Goal: Task Accomplishment & Management: Complete application form

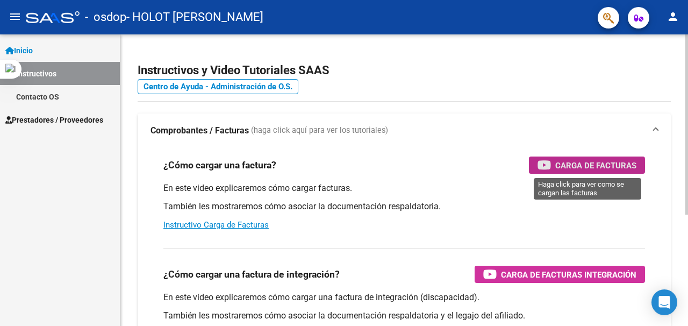
click at [574, 167] on span "Carga de Facturas" at bounding box center [595, 165] width 81 height 13
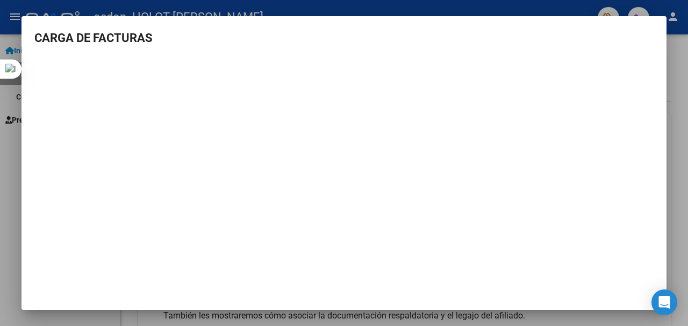
click at [680, 74] on div at bounding box center [344, 163] width 688 height 326
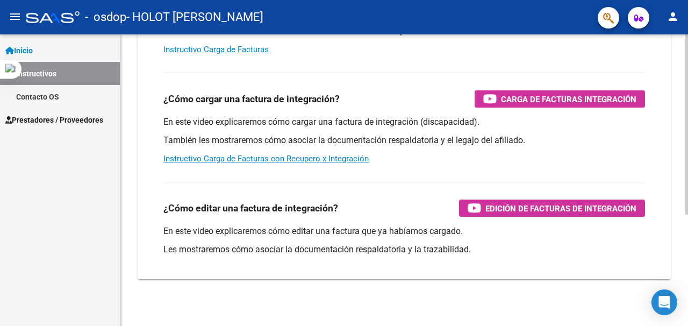
scroll to position [180, 0]
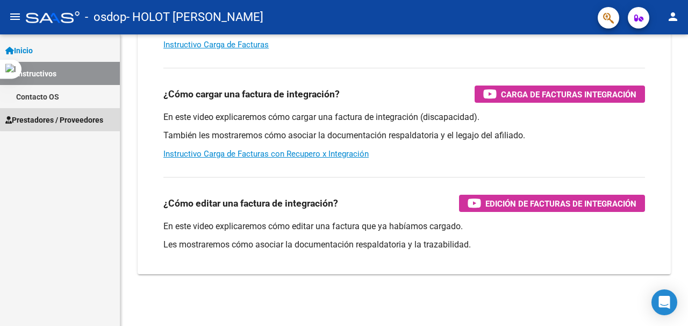
click at [72, 118] on span "Prestadores / Proveedores" at bounding box center [54, 120] width 98 height 12
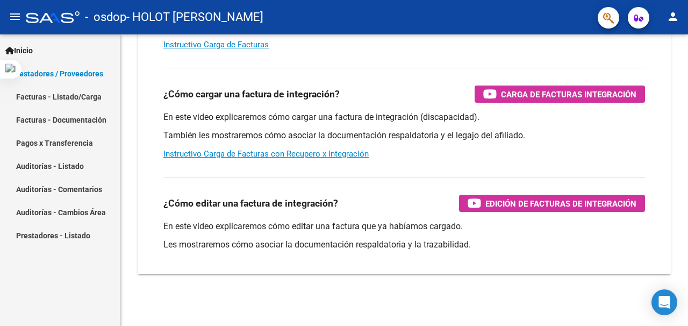
click at [87, 96] on link "Facturas - Listado/Carga" at bounding box center [60, 96] width 120 height 23
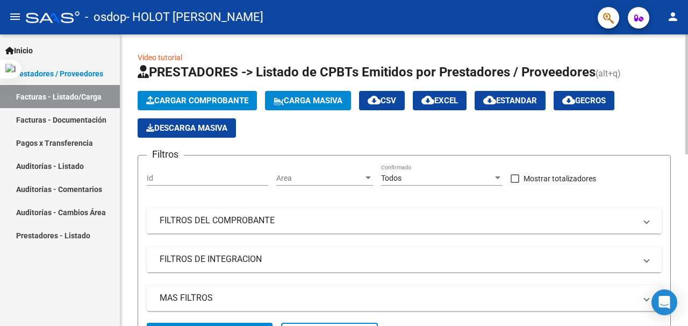
click at [195, 101] on span "Cargar Comprobante" at bounding box center [197, 101] width 102 height 10
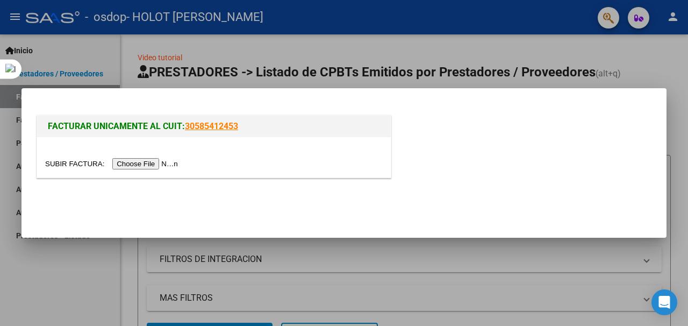
click at [160, 161] on input "file" at bounding box center [113, 163] width 136 height 11
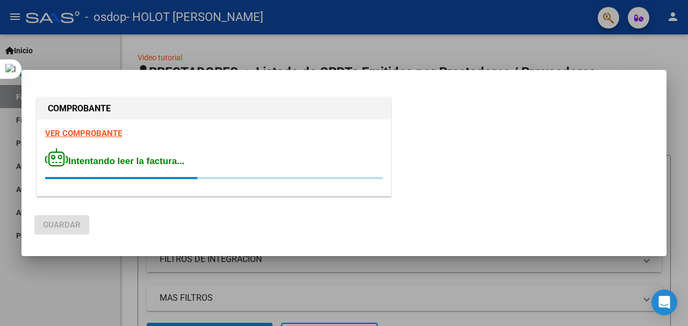
click at [83, 130] on strong "VER COMPROBANTE" at bounding box center [83, 133] width 77 height 10
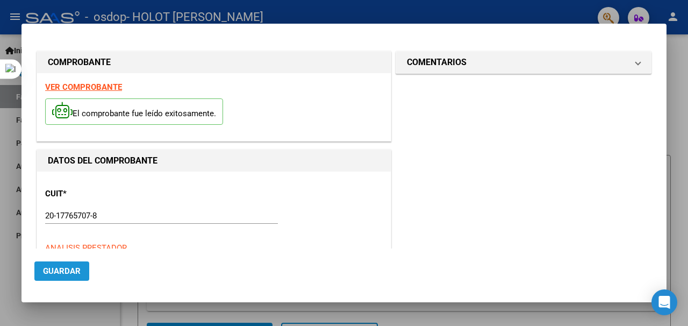
click at [65, 269] on span "Guardar" at bounding box center [62, 271] width 38 height 10
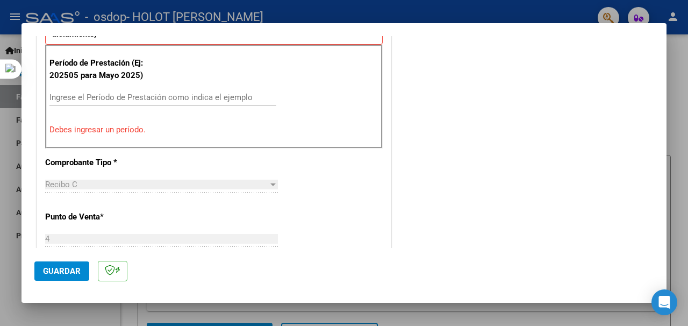
scroll to position [345, 0]
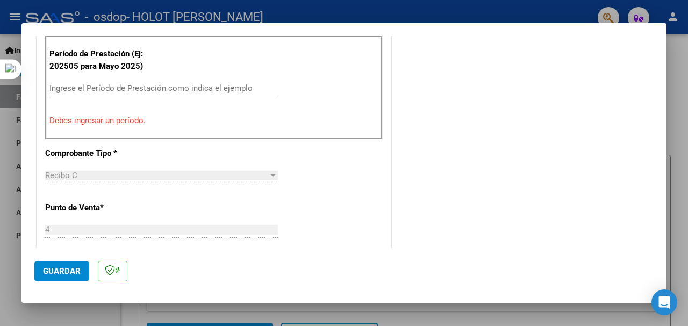
click at [66, 263] on button "Guardar" at bounding box center [61, 270] width 55 height 19
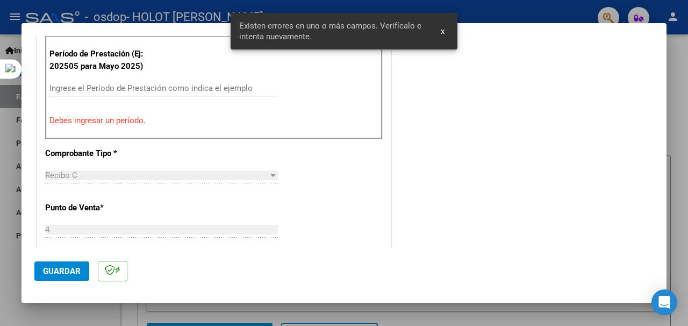
click at [143, 85] on input "Ingrese el Período de Prestación como indica el ejemplo" at bounding box center [162, 88] width 227 height 10
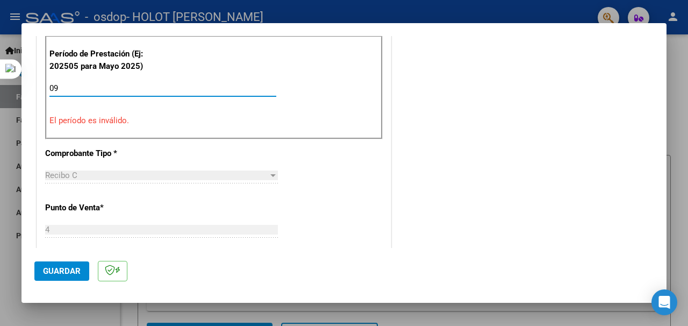
type input "0"
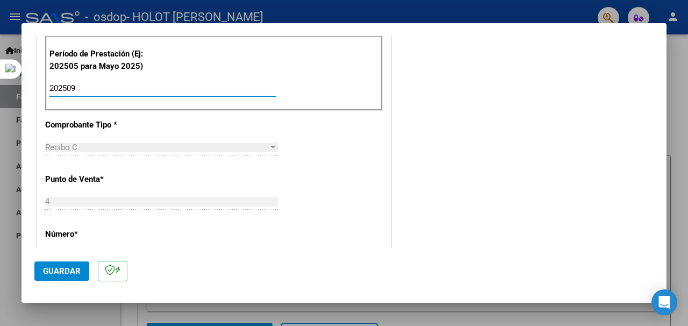
scroll to position [474, 0]
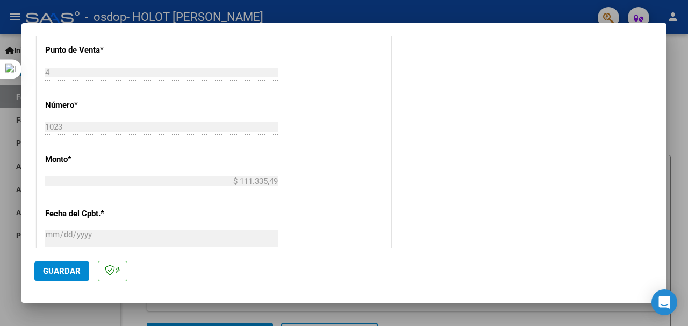
type input "202509"
click at [69, 274] on span "Guardar" at bounding box center [62, 271] width 38 height 10
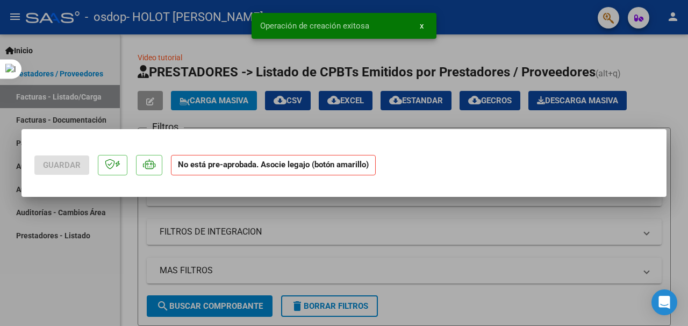
scroll to position [0, 0]
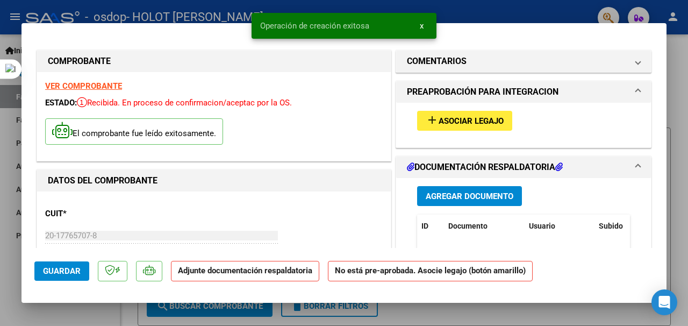
click at [463, 118] on span "Asociar Legajo" at bounding box center [471, 121] width 65 height 10
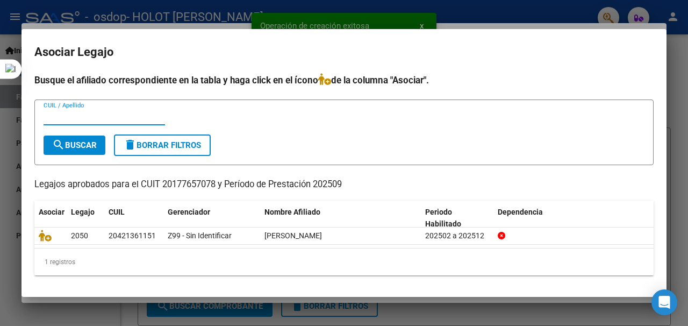
click at [60, 117] on input "CUIL / Apellido" at bounding box center [104, 117] width 121 height 10
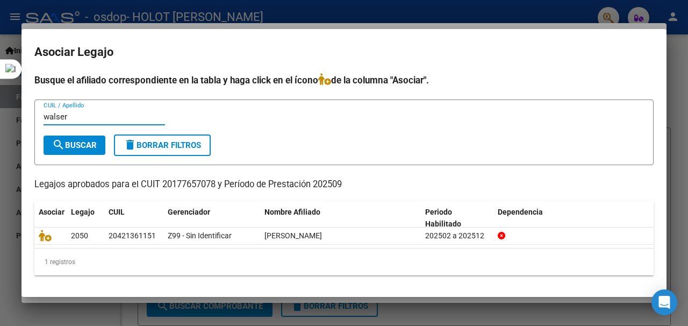
type input "walser"
click at [46, 145] on button "search Buscar" at bounding box center [75, 144] width 62 height 19
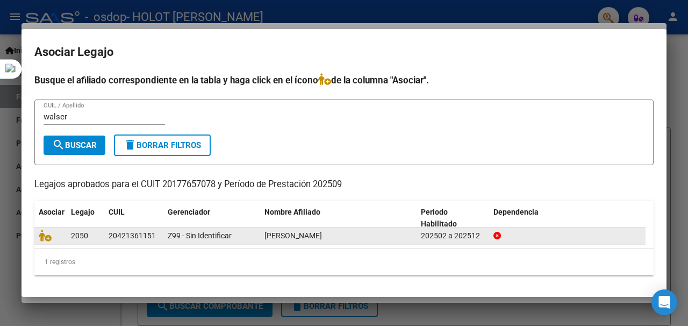
drag, startPoint x: 158, startPoint y: 237, endPoint x: 87, endPoint y: 228, distance: 72.0
click at [89, 229] on div "2050 20421361151 Z99 - Sin Identificar [PERSON_NAME] 202502 a 202512" at bounding box center [339, 235] width 611 height 17
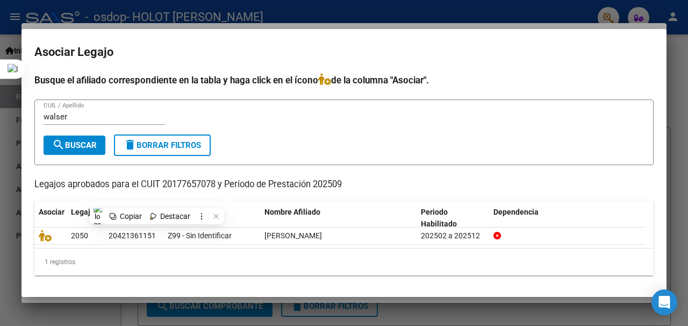
click at [248, 117] on div "walser CUIL / Apellido" at bounding box center [344, 122] width 601 height 26
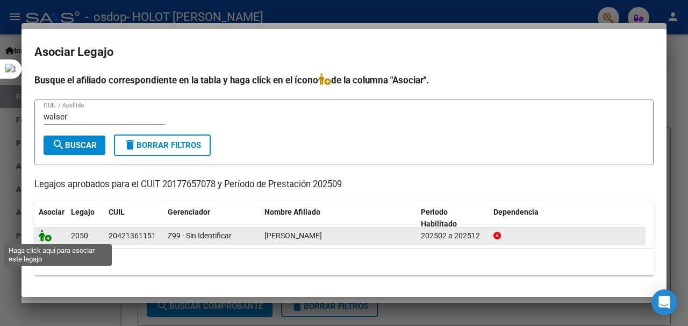
click at [46, 235] on icon at bounding box center [45, 236] width 13 height 12
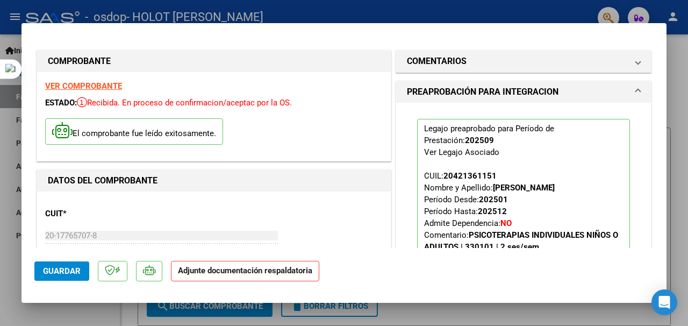
scroll to position [65, 0]
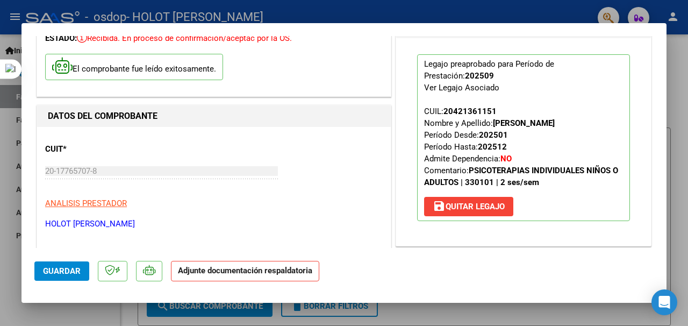
click at [238, 275] on strong "Adjunte documentación respaldatoria" at bounding box center [245, 271] width 134 height 10
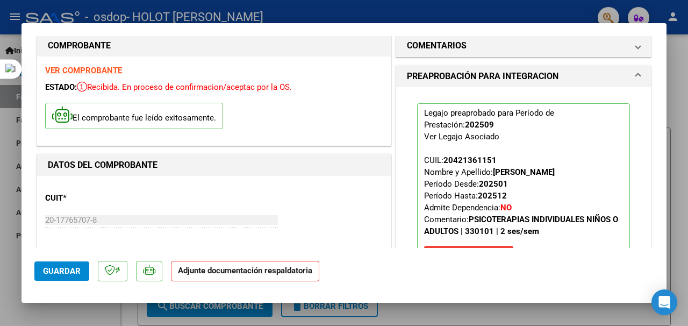
scroll to position [0, 0]
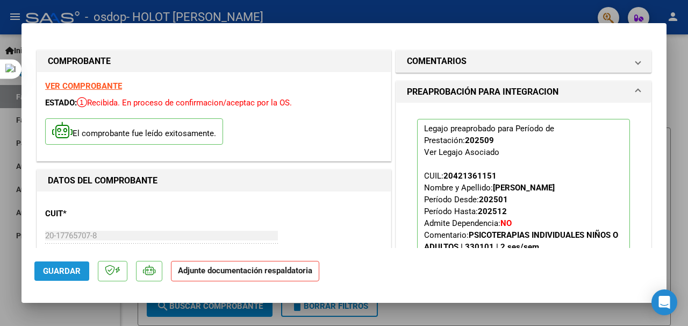
click at [58, 273] on span "Guardar" at bounding box center [62, 271] width 38 height 10
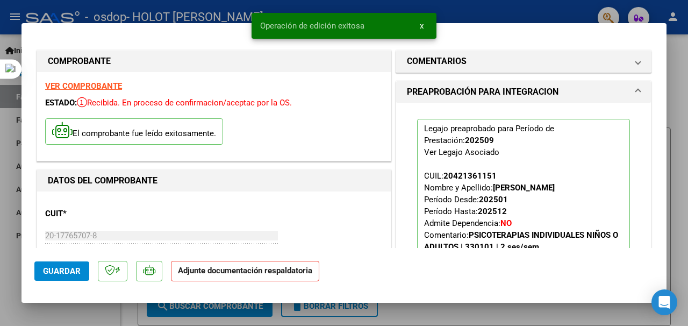
click at [248, 275] on strong "Adjunte documentación respaldatoria" at bounding box center [245, 271] width 134 height 10
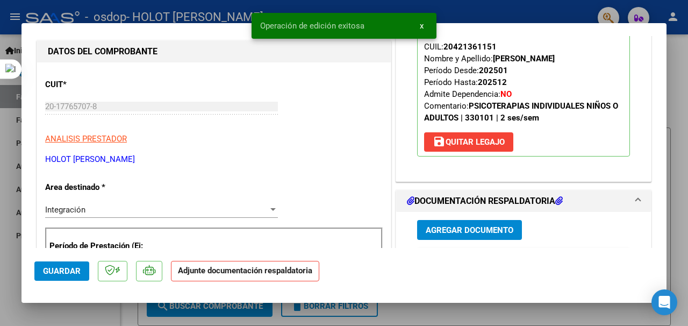
scroll to position [258, 0]
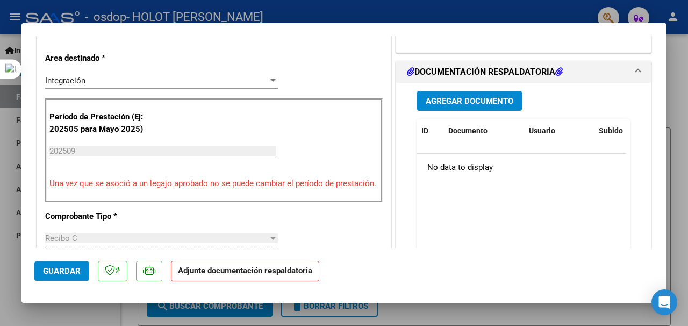
click at [474, 96] on span "Agregar Documento" at bounding box center [470, 101] width 88 height 10
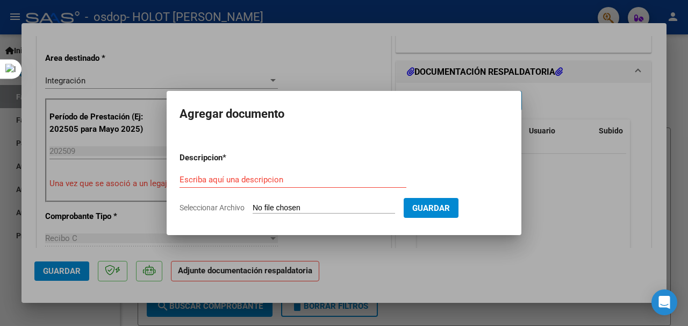
click at [354, 208] on input "Seleccionar Archivo" at bounding box center [324, 208] width 142 height 10
type input "C:\fakepath\WALSER - SETIEMBRE 2025.jpeg"
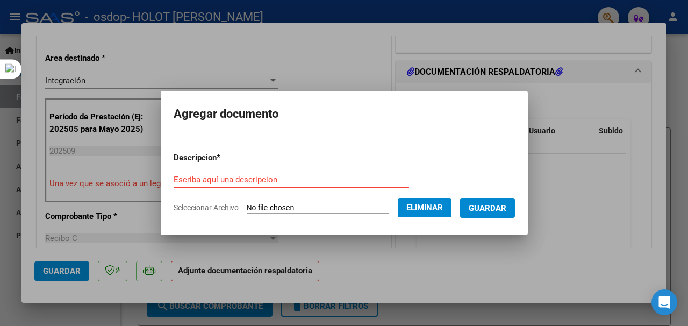
click at [263, 175] on input "Escriba aquí una descripcion" at bounding box center [291, 180] width 235 height 10
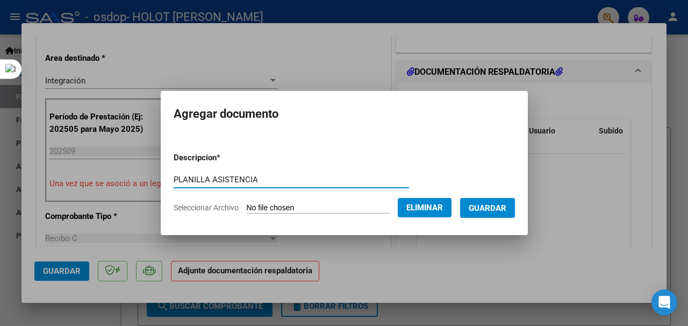
type input "PLANILLA ASISTENCIA"
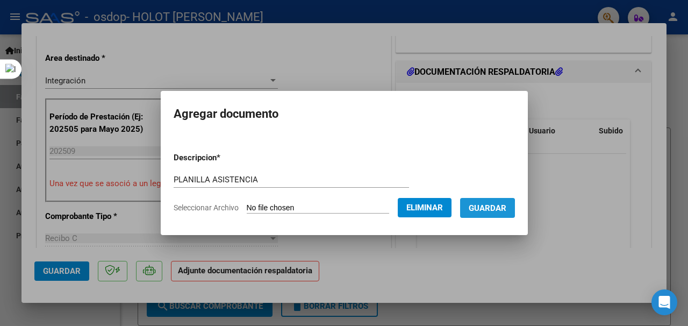
click at [482, 209] on span "Guardar" at bounding box center [488, 208] width 38 height 10
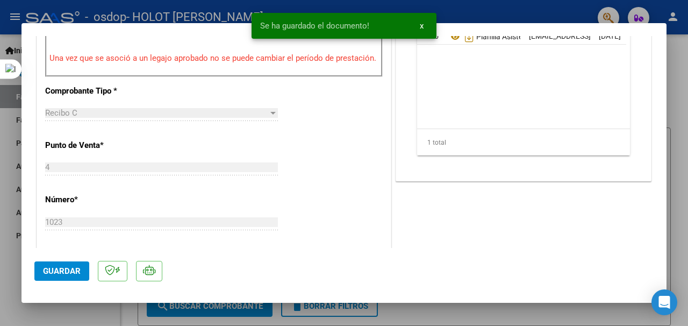
scroll to position [387, 0]
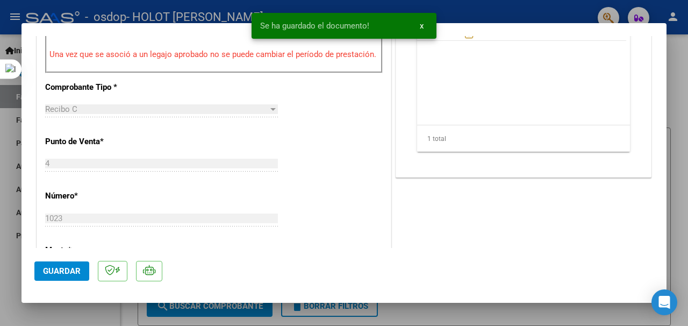
click at [71, 268] on span "Guardar" at bounding box center [62, 271] width 38 height 10
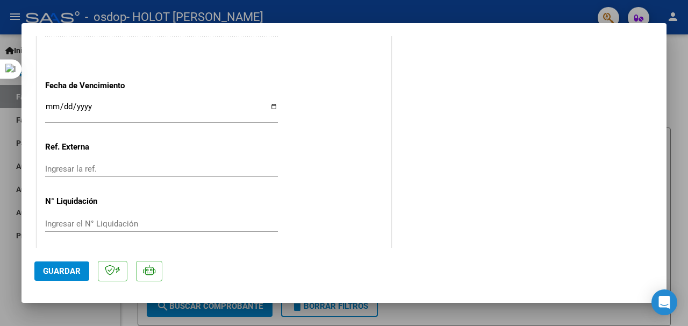
scroll to position [762, 0]
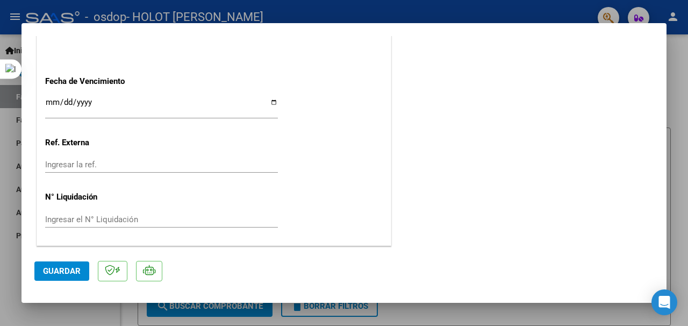
click at [74, 271] on span "Guardar" at bounding box center [62, 271] width 38 height 10
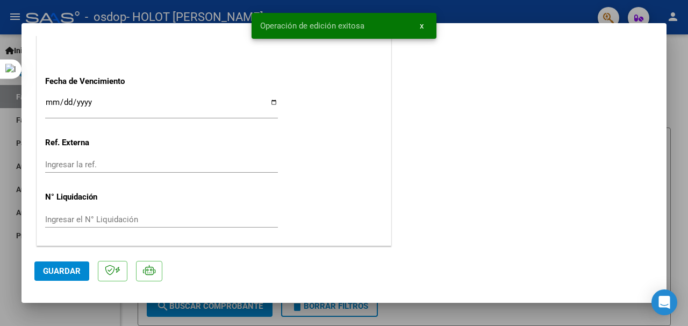
click at [679, 112] on div at bounding box center [344, 163] width 688 height 326
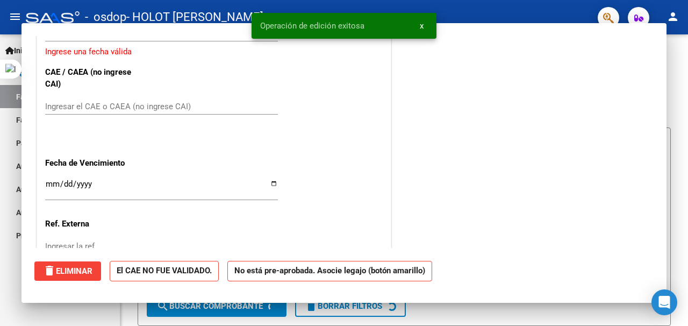
scroll to position [0, 0]
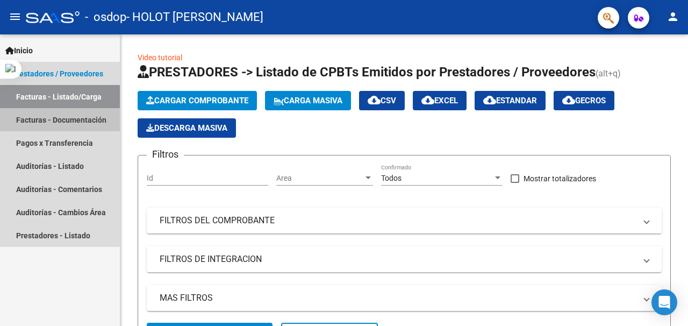
click at [61, 122] on link "Facturas - Documentación" at bounding box center [60, 119] width 120 height 23
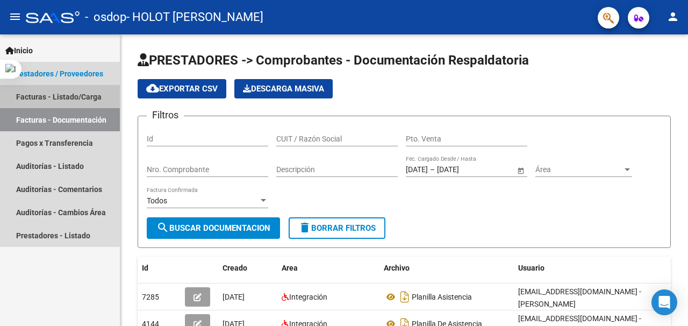
click at [69, 93] on link "Facturas - Listado/Carga" at bounding box center [60, 96] width 120 height 23
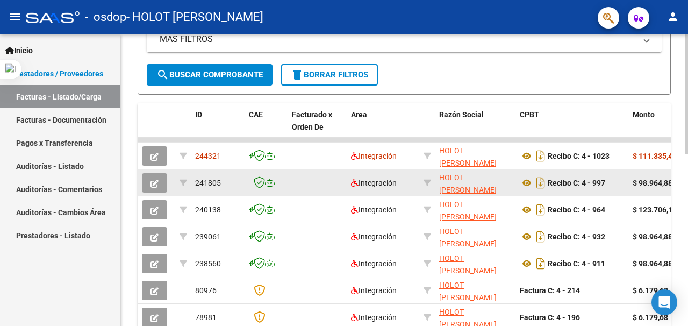
scroll to position [258, 0]
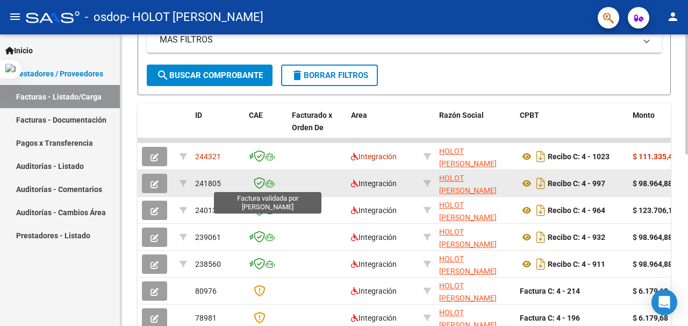
click at [260, 186] on icon at bounding box center [259, 183] width 11 height 12
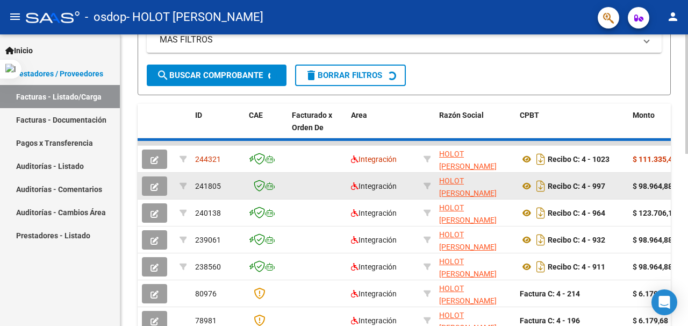
click at [156, 183] on icon "button" at bounding box center [155, 187] width 8 height 8
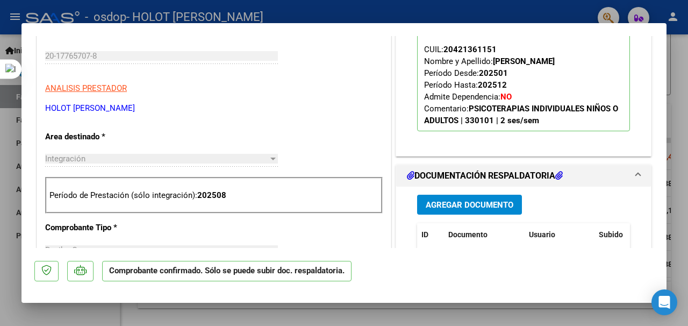
scroll to position [0, 0]
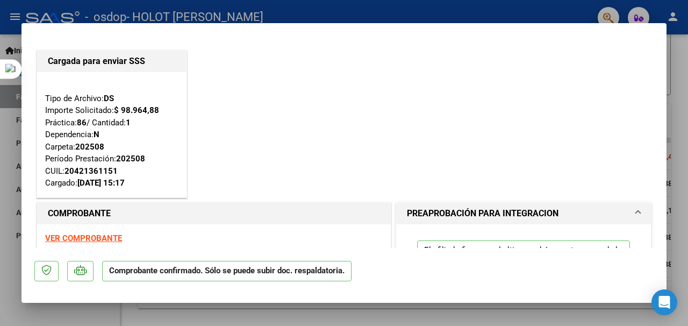
click at [85, 235] on strong "VER COMPROBANTE" at bounding box center [83, 238] width 77 height 10
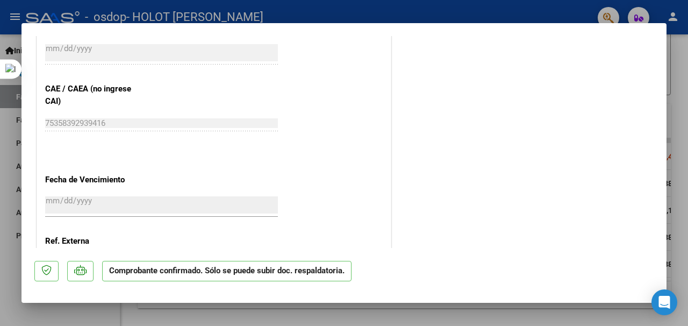
scroll to position [774, 0]
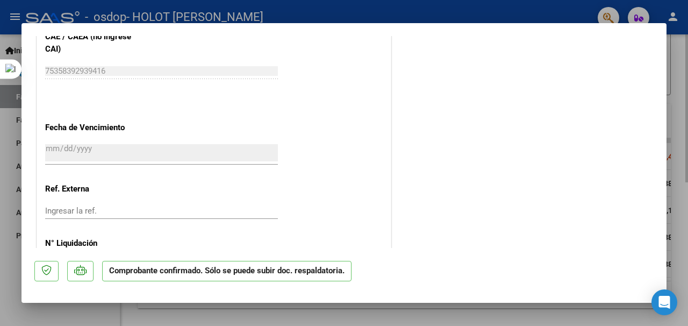
click at [680, 56] on div at bounding box center [344, 163] width 688 height 326
type input "$ 0,00"
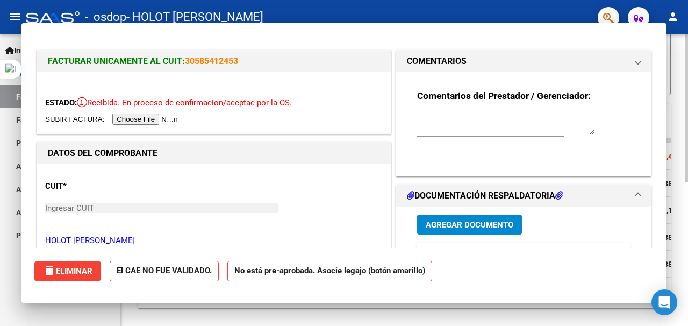
scroll to position [258, 0]
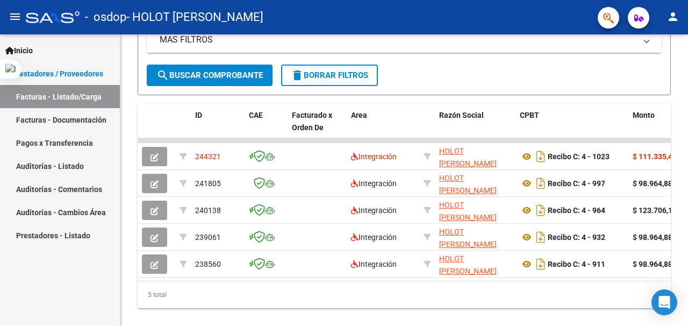
click at [669, 18] on mat-icon "person" at bounding box center [673, 16] width 13 height 13
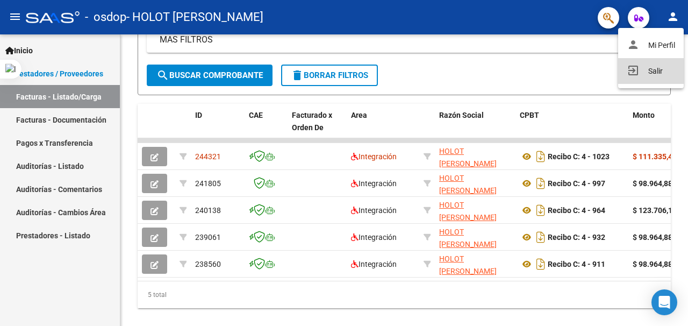
click at [658, 70] on button "exit_to_app Salir" at bounding box center [651, 71] width 66 height 26
